Goal: Book appointment/travel/reservation

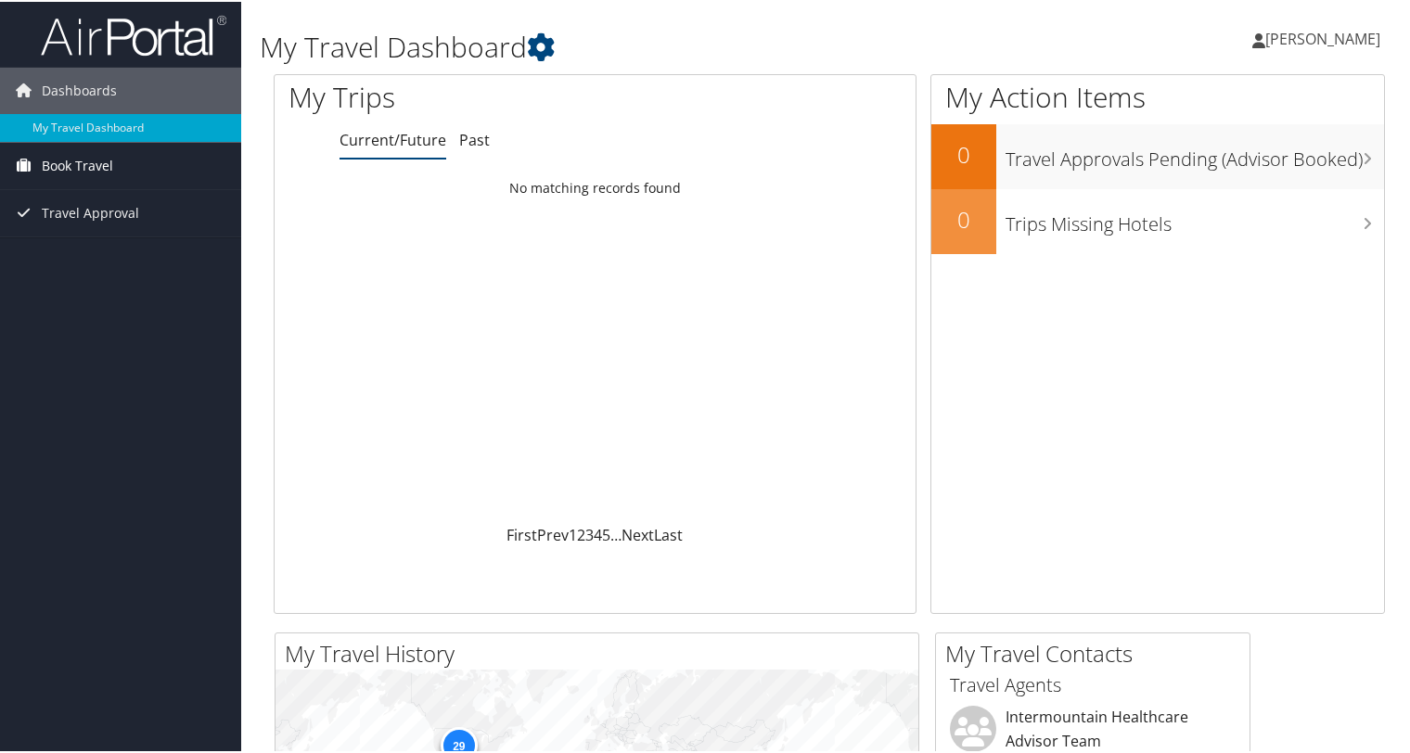
click at [82, 166] on span "Book Travel" at bounding box center [77, 164] width 71 height 46
click at [92, 235] on link "Book/Manage Online Trips" at bounding box center [120, 229] width 241 height 28
